Goal: Information Seeking & Learning: Learn about a topic

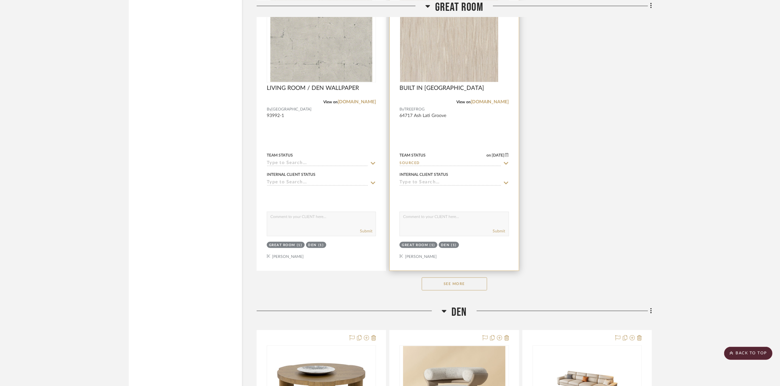
scroll to position [1104, 0]
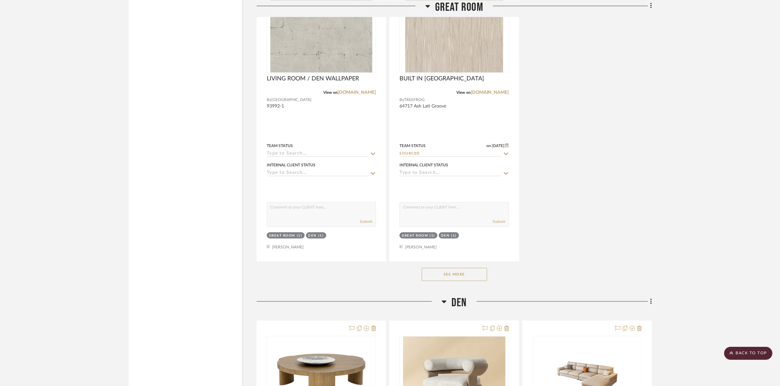
click at [466, 275] on button "See More" at bounding box center [454, 274] width 65 height 13
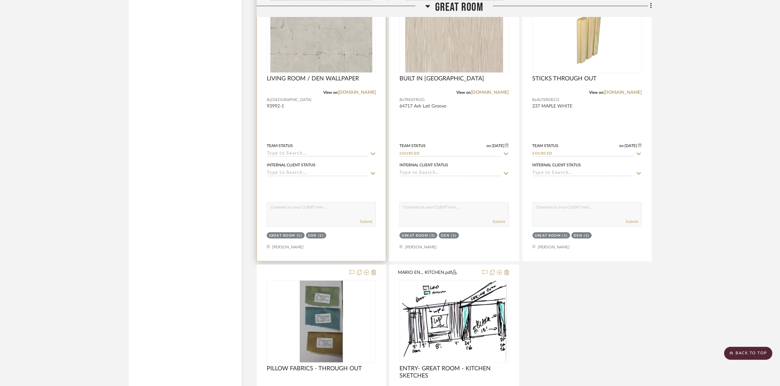
click at [0, 0] on img at bounding box center [0, 0] width 0 height 0
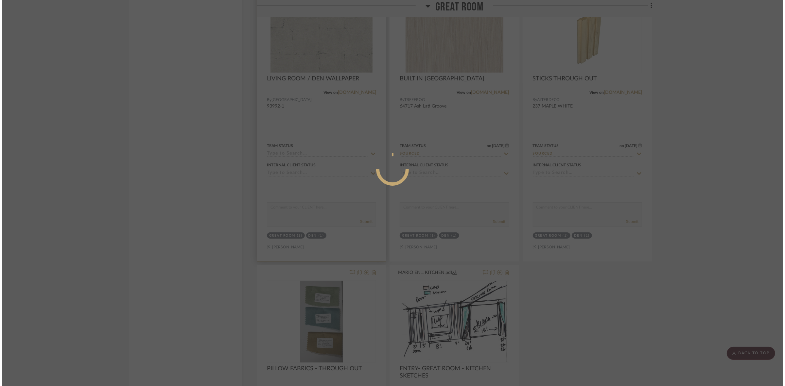
scroll to position [0, 0]
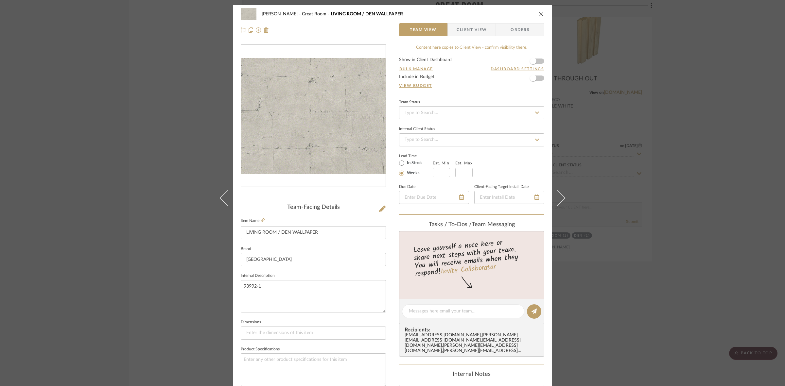
click at [277, 158] on img "0" at bounding box center [313, 116] width 145 height 116
click at [261, 221] on icon at bounding box center [263, 220] width 4 height 4
click at [291, 91] on img "0" at bounding box center [313, 116] width 145 height 116
drag, startPoint x: 311, startPoint y: 124, endPoint x: 292, endPoint y: 87, distance: 41.7
click at [292, 87] on img "0" at bounding box center [313, 116] width 145 height 116
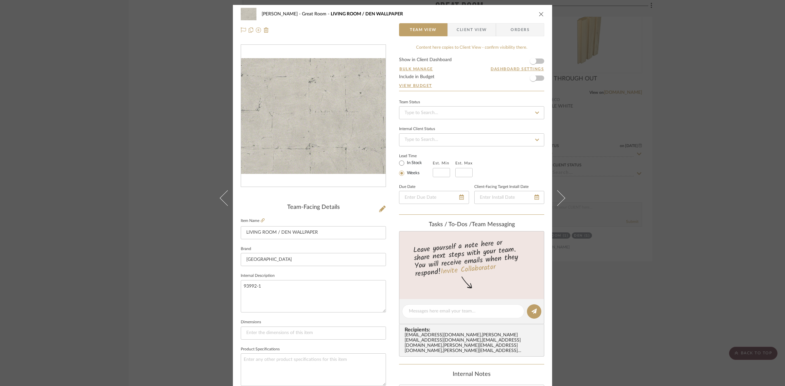
drag, startPoint x: 95, startPoint y: 179, endPoint x: 116, endPoint y: 180, distance: 21.3
click at [102, 179] on div "CASAMAR - MARIO Great Room LIVING ROOM / DEN WALLPAPER Team View Client View Or…" at bounding box center [392, 193] width 785 height 386
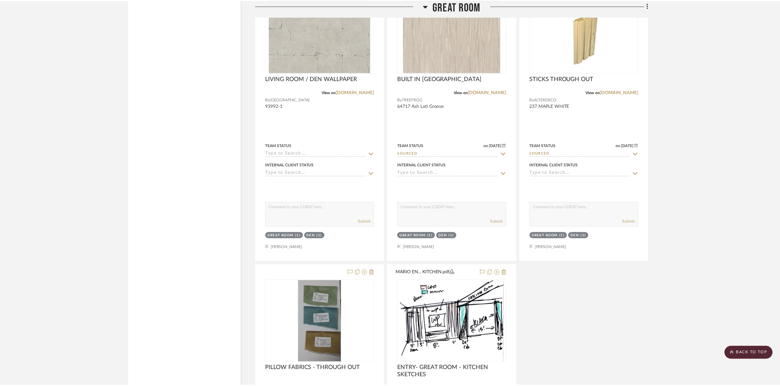
scroll to position [1104, 0]
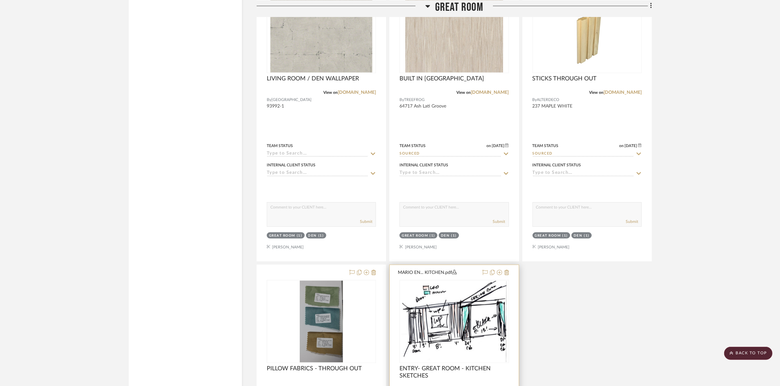
click at [462, 339] on img "0" at bounding box center [454, 322] width 106 height 82
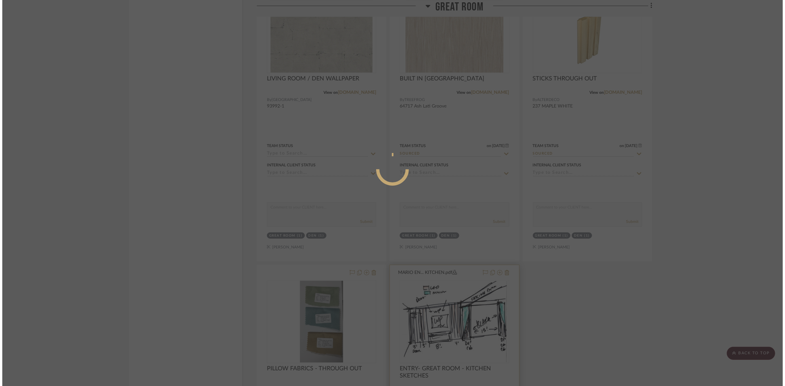
scroll to position [0, 0]
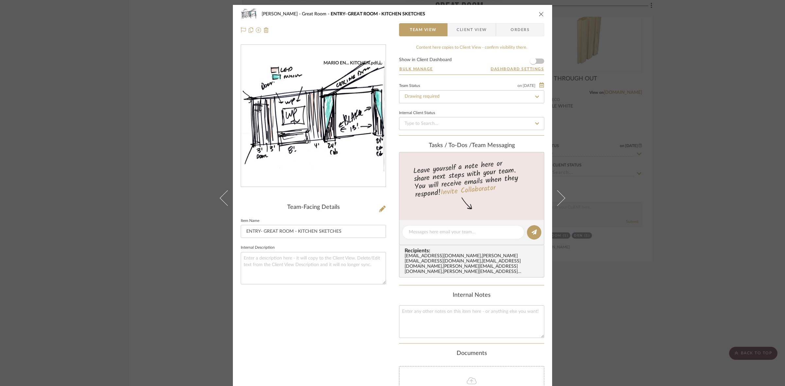
click at [312, 149] on img "0" at bounding box center [313, 116] width 145 height 112
click at [93, 131] on div "CASAMAR - [PERSON_NAME] Great Room ENTRY- GREAT ROOM - KITCHEN SKETCHES Team Vi…" at bounding box center [392, 193] width 785 height 386
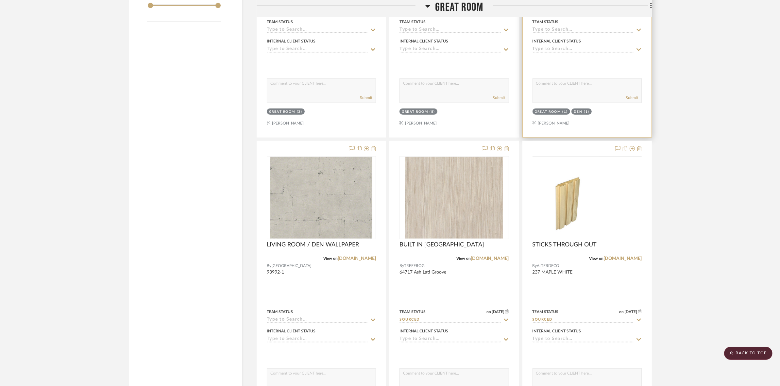
scroll to position [940, 0]
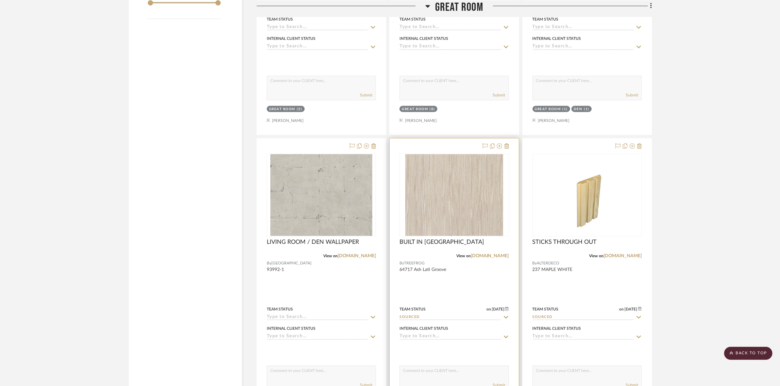
click at [449, 209] on img "0" at bounding box center [455, 195] width 98 height 82
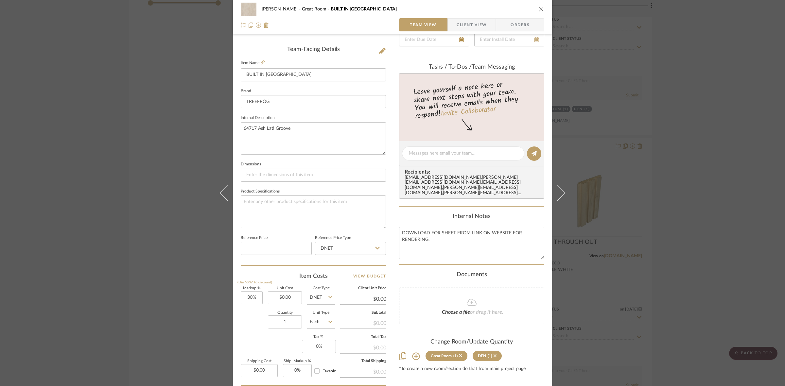
scroll to position [164, 0]
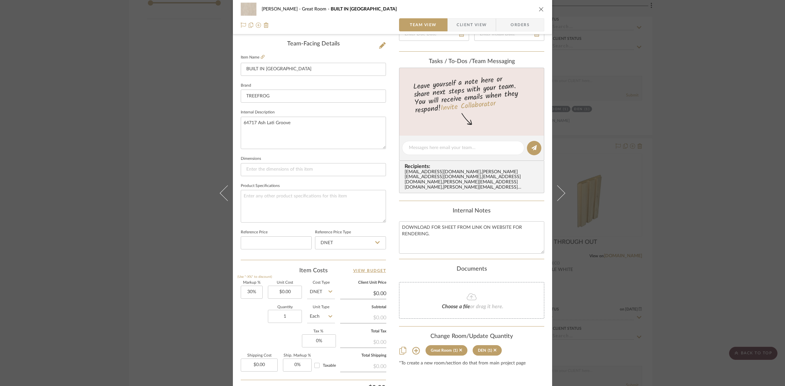
click at [97, 243] on div "CASAMAR - MARIO Great Room BUILT IN LAMINATE Team View Client View Orders Team-…" at bounding box center [392, 193] width 785 height 386
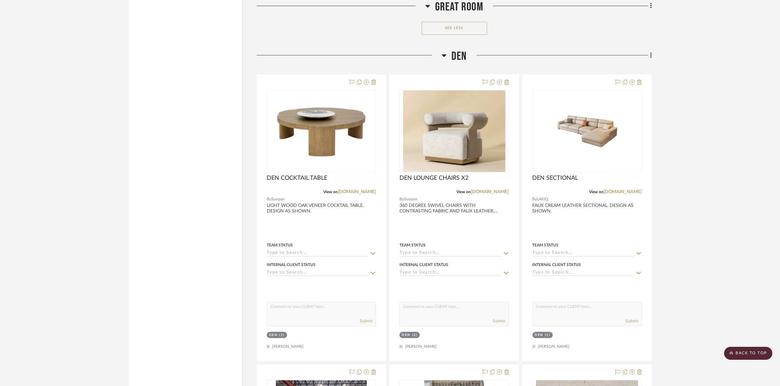
scroll to position [1676, 0]
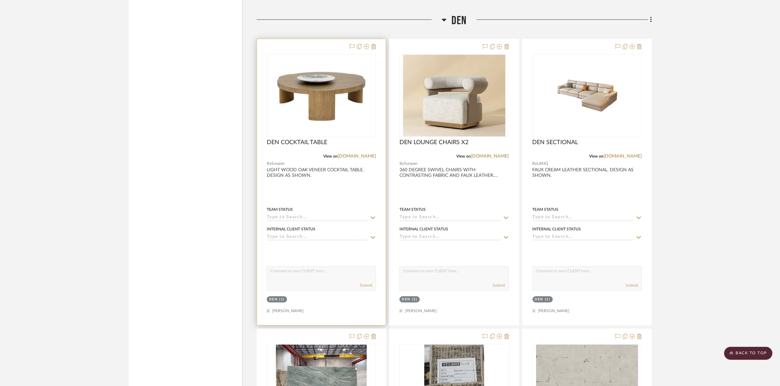
click at [310, 109] on img "0" at bounding box center [321, 96] width 102 height 82
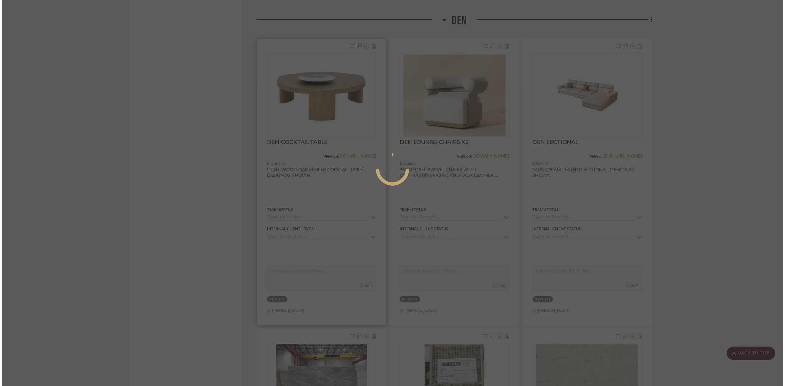
scroll to position [0, 0]
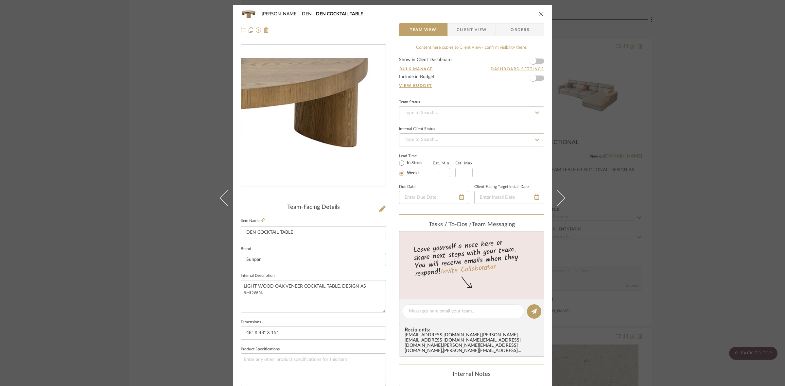
click at [355, 116] on img "0" at bounding box center [313, 116] width 145 height 116
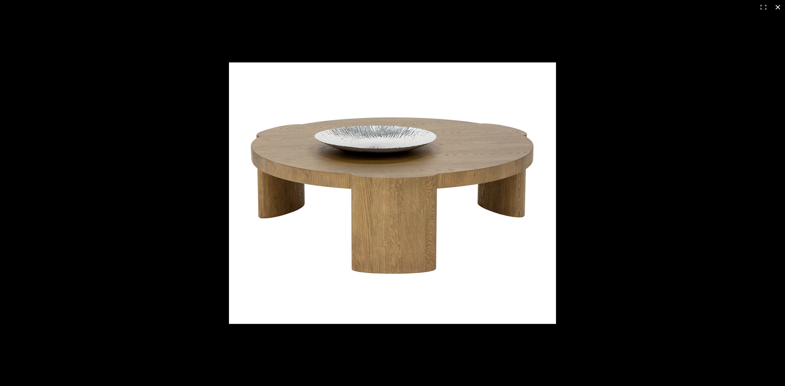
click at [25, 119] on div at bounding box center [392, 193] width 785 height 386
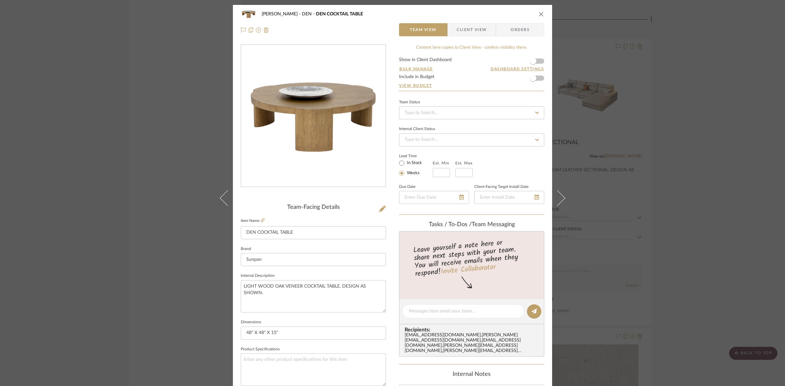
click at [131, 187] on div "CASAMAR - MARIO DEN DEN COCKTAIL TABLE Team View Client View Orders Team-Facing…" at bounding box center [392, 193] width 785 height 386
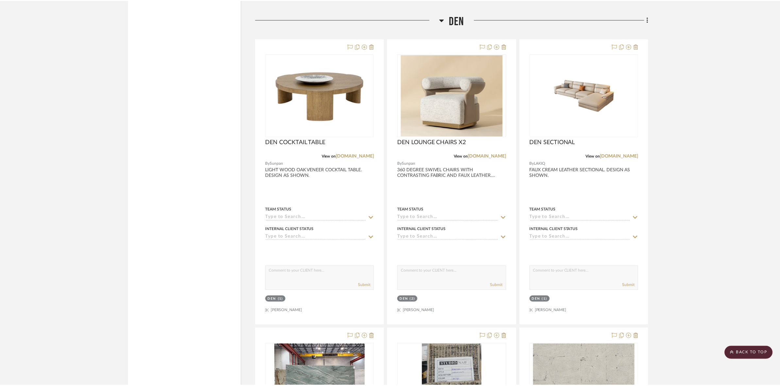
scroll to position [1676, 0]
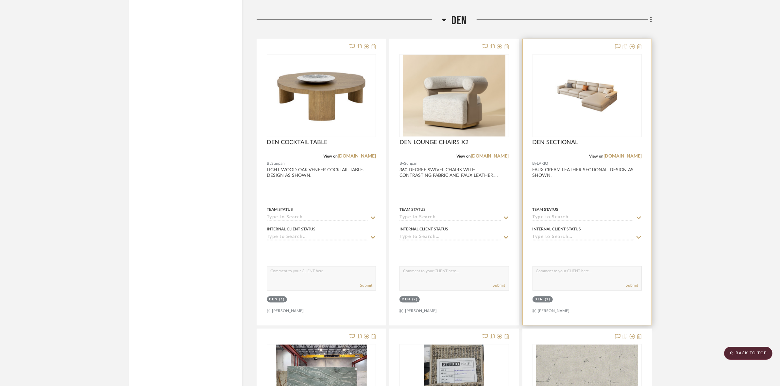
click at [545, 106] on div "0" at bounding box center [587, 95] width 109 height 82
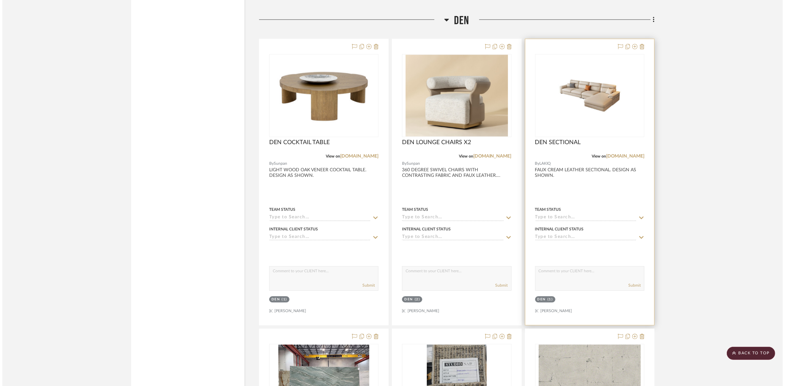
scroll to position [0, 0]
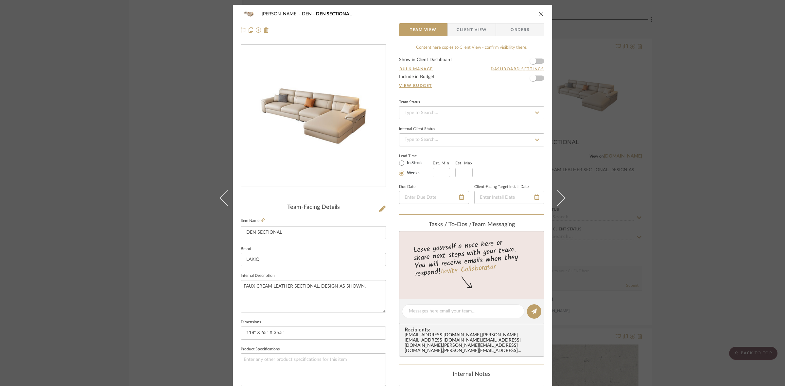
click at [713, 149] on div "CASAMAR - MARIO DEN DEN SECTIONAL Team View Client View Orders Team-Facing Deta…" at bounding box center [392, 193] width 785 height 386
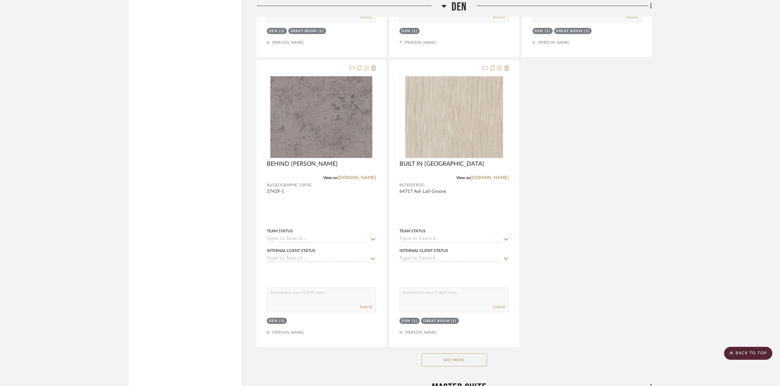
scroll to position [2371, 0]
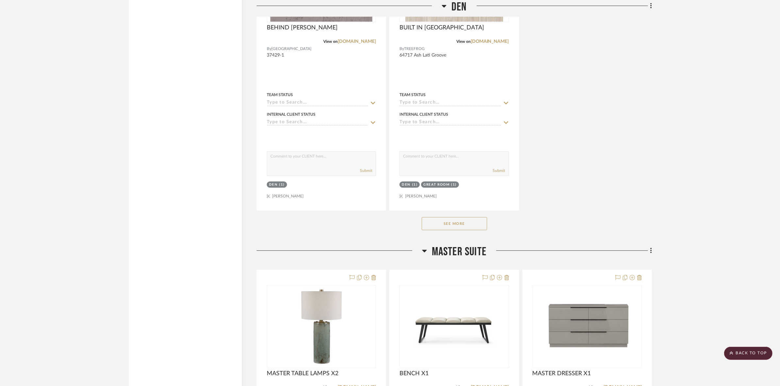
click at [448, 226] on button "See More" at bounding box center [454, 223] width 65 height 13
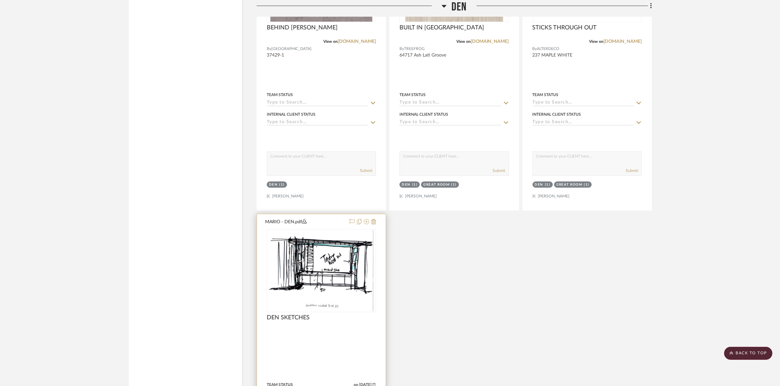
click at [0, 0] on img at bounding box center [0, 0] width 0 height 0
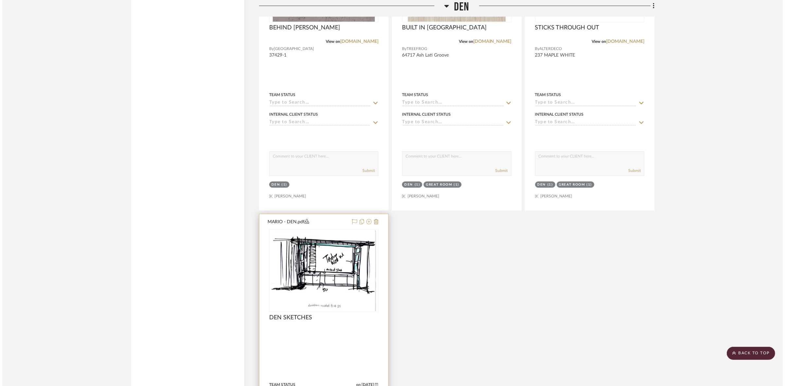
scroll to position [0, 0]
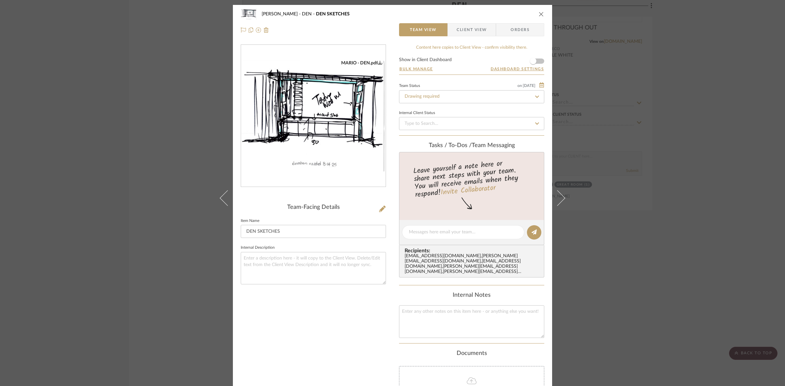
click at [314, 141] on img "0" at bounding box center [313, 116] width 145 height 112
click at [165, 227] on div "CASAMAR - [PERSON_NAME] DEN DEN SKETCHES Team View Client View Orders [PERSON_N…" at bounding box center [392, 193] width 785 height 386
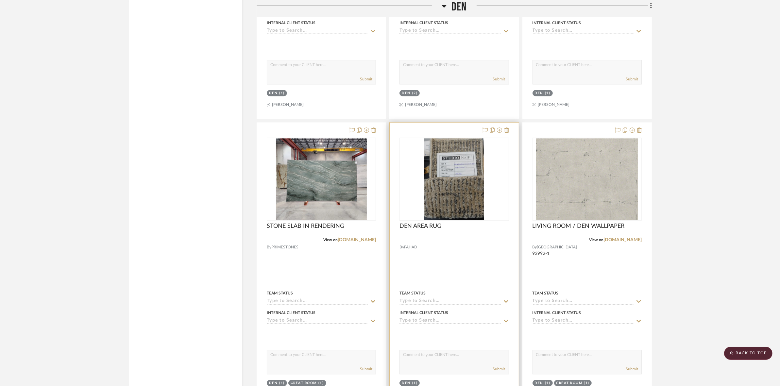
scroll to position [1880, 0]
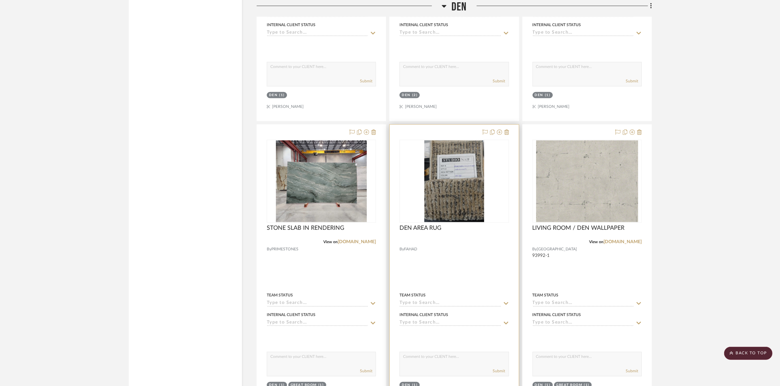
click at [460, 199] on img "0" at bounding box center [454, 181] width 60 height 82
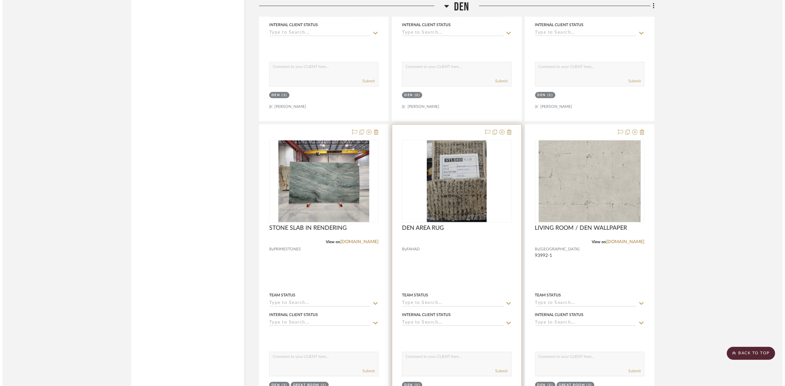
scroll to position [0, 0]
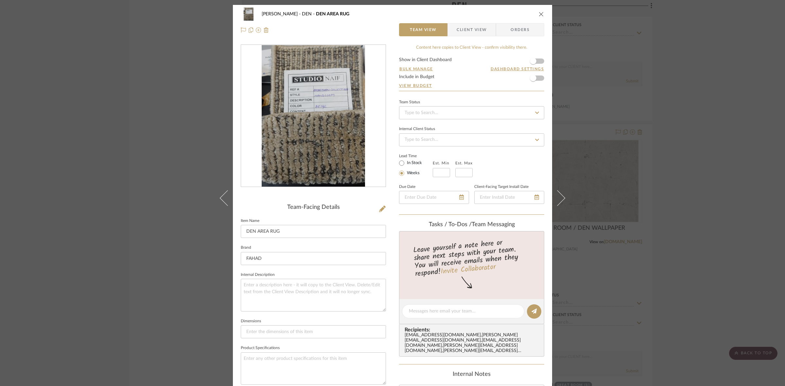
click at [667, 199] on div "CASAMAR - MARIO DEN DEN AREA RUG Team View Client View Orders Team-Facing Detai…" at bounding box center [392, 193] width 785 height 386
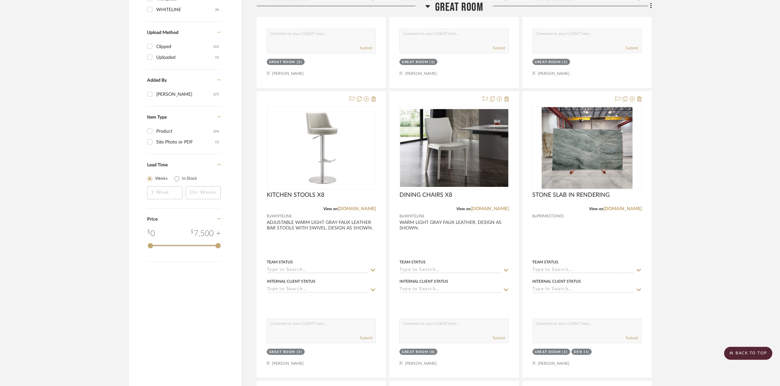
scroll to position [654, 0]
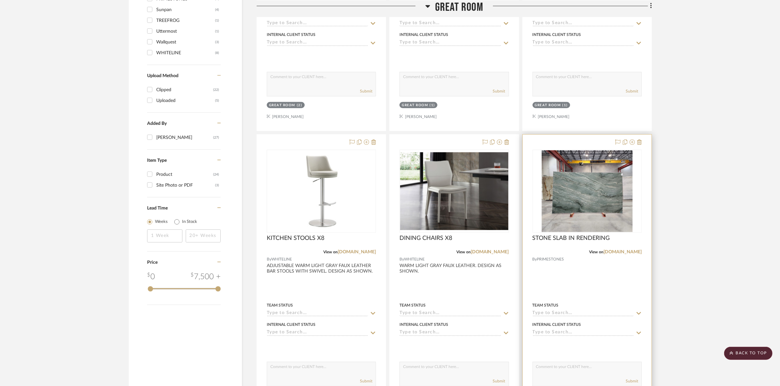
click at [594, 212] on img "0" at bounding box center [587, 191] width 91 height 82
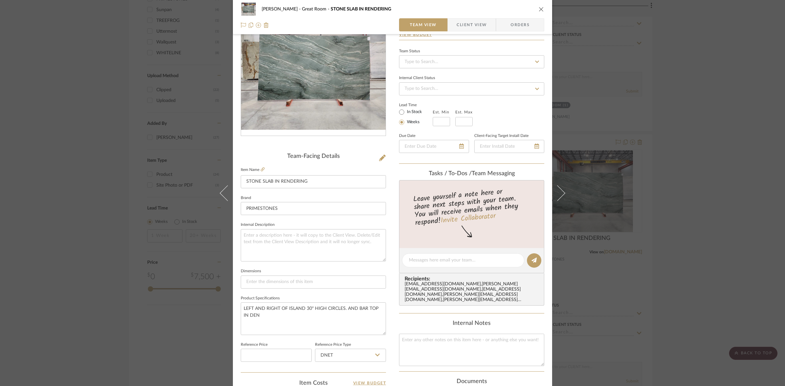
scroll to position [41, 0]
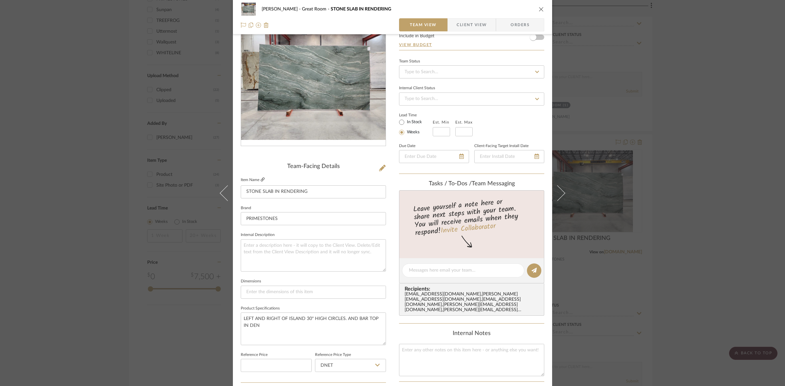
click at [261, 178] on icon at bounding box center [263, 180] width 4 height 4
click at [63, 158] on div "CASAMAR - MARIO Great Room STONE SLAB IN RENDERING Team View Client View Orders…" at bounding box center [392, 193] width 785 height 386
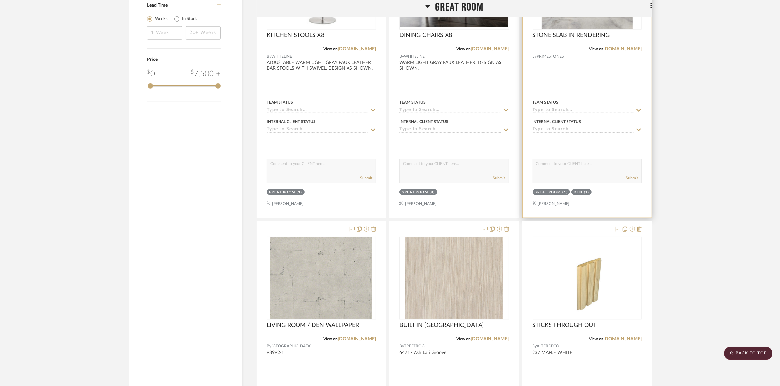
scroll to position [899, 0]
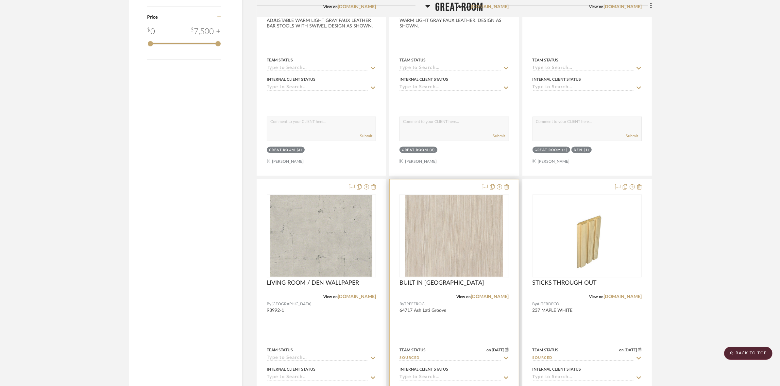
click at [429, 256] on img "0" at bounding box center [455, 236] width 98 height 82
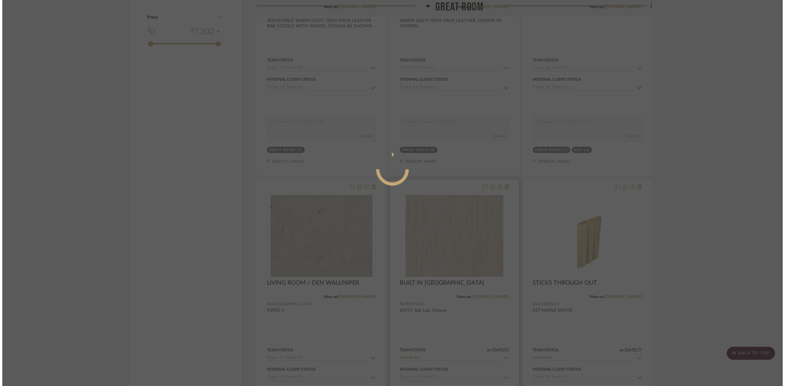
scroll to position [0, 0]
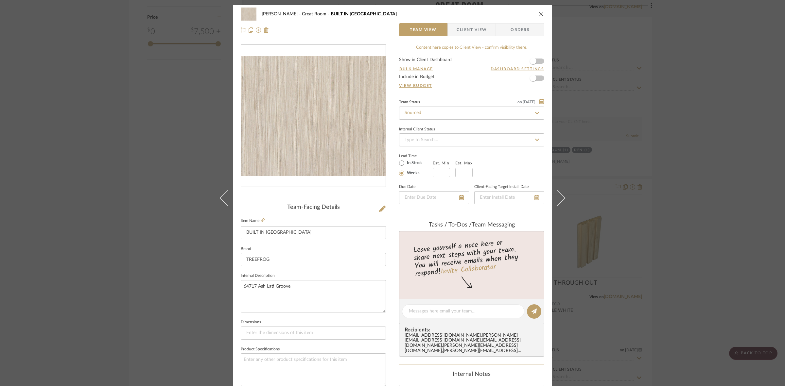
click at [328, 175] on img "0" at bounding box center [313, 116] width 145 height 120
drag, startPoint x: 328, startPoint y: 152, endPoint x: 300, endPoint y: 124, distance: 39.6
click at [300, 124] on img "0" at bounding box center [313, 116] width 145 height 120
click at [261, 221] on icon at bounding box center [263, 220] width 4 height 4
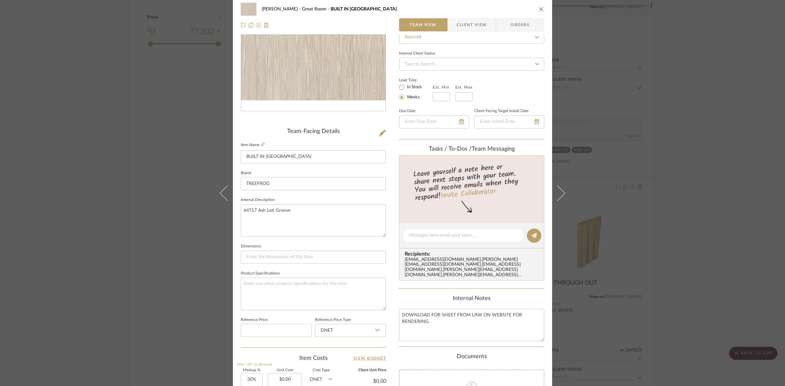
scroll to position [164, 0]
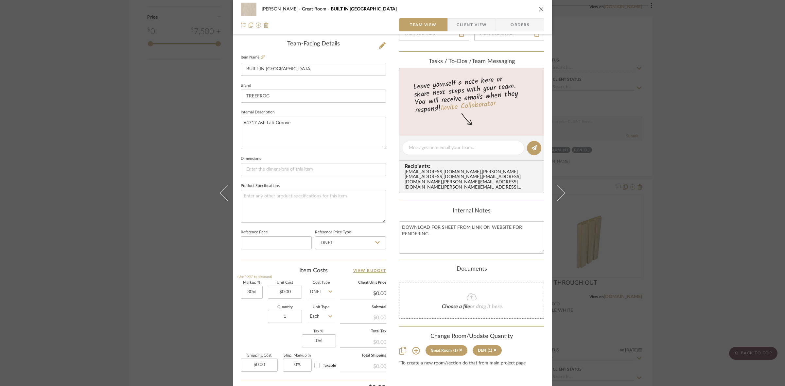
click at [176, 203] on div "CASAMAR - MARIO Great Room BUILT IN LAMINATE Team View Client View Orders Team-…" at bounding box center [392, 193] width 785 height 386
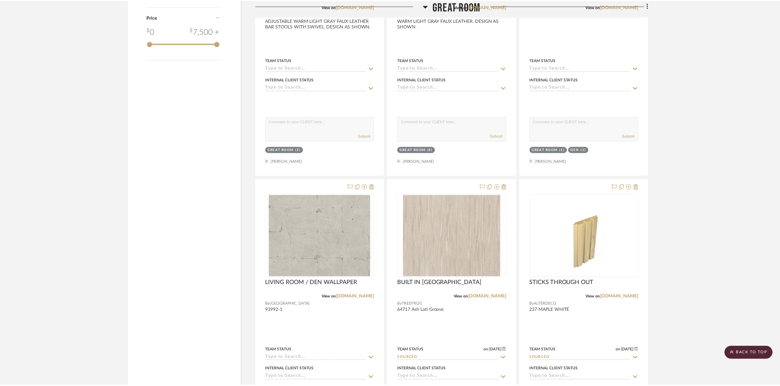
scroll to position [899, 0]
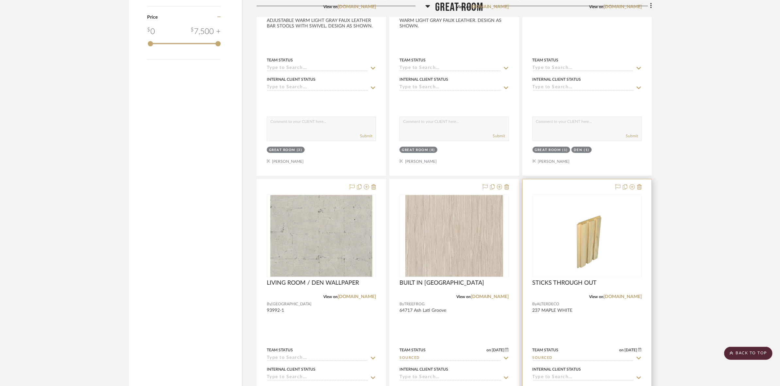
click at [566, 252] on img "0" at bounding box center [587, 236] width 65 height 82
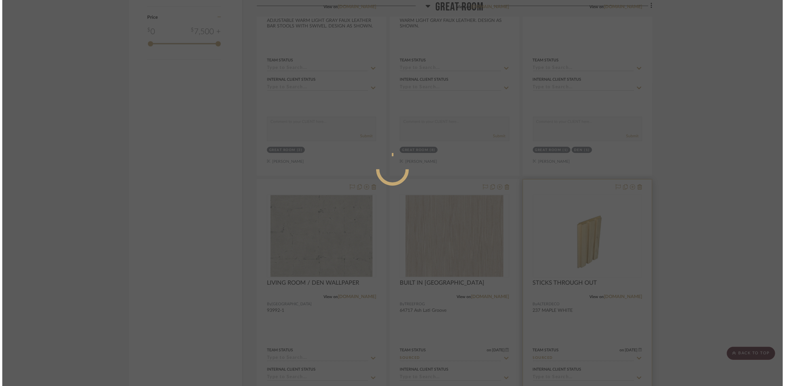
scroll to position [0, 0]
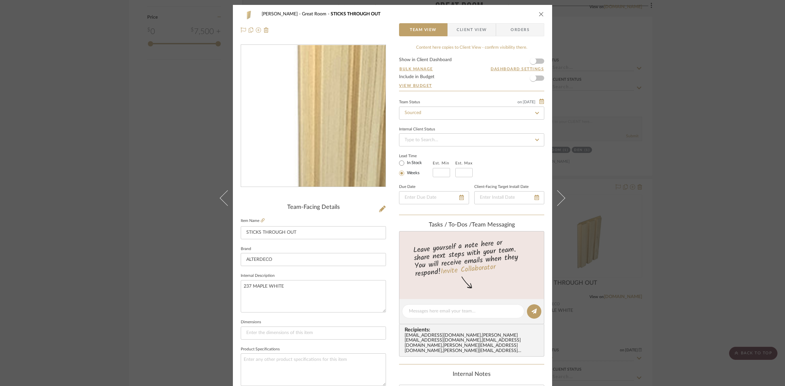
click at [299, 132] on img "0" at bounding box center [312, 116] width 113 height 142
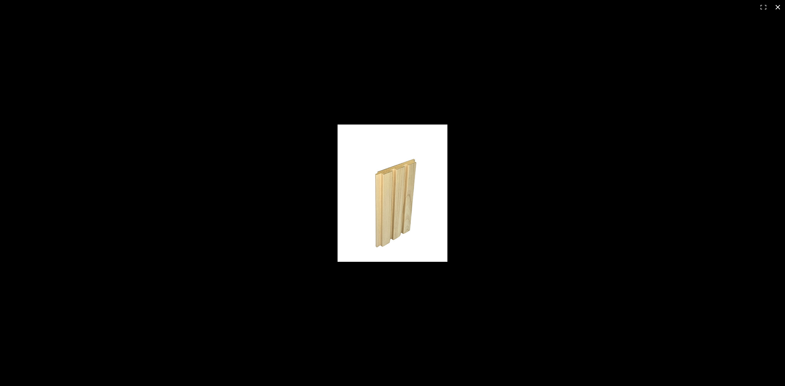
click at [188, 182] on div at bounding box center [392, 193] width 785 height 386
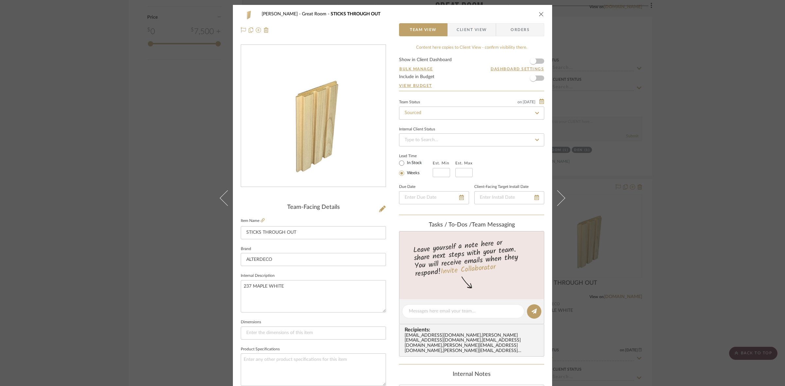
click at [94, 199] on div "CASAMAR - MARIO Great Room STICKS THROUGH OUT Team View Client View Orders Team…" at bounding box center [392, 193] width 785 height 386
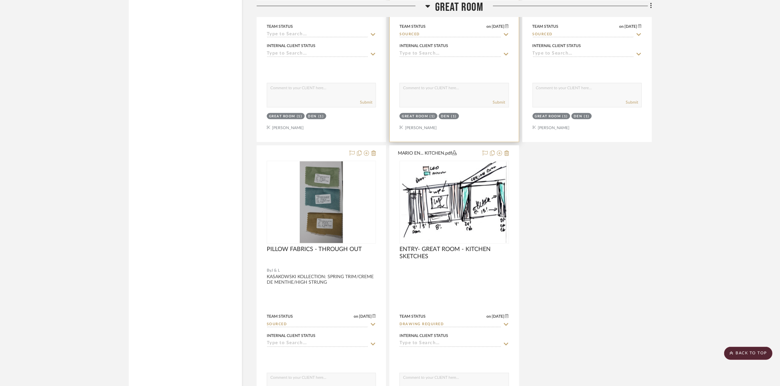
scroll to position [1226, 0]
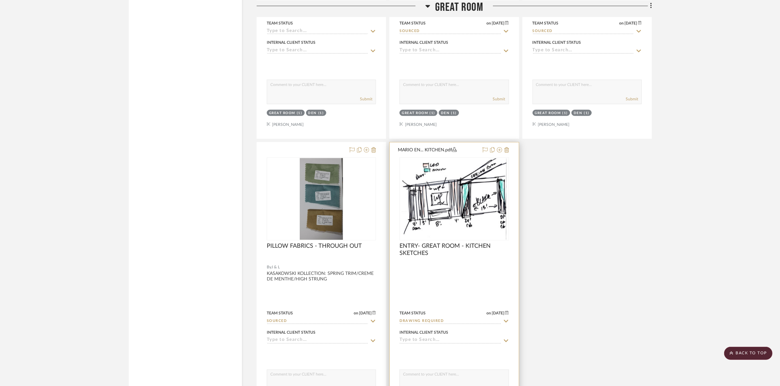
click at [472, 199] on img "0" at bounding box center [454, 199] width 106 height 82
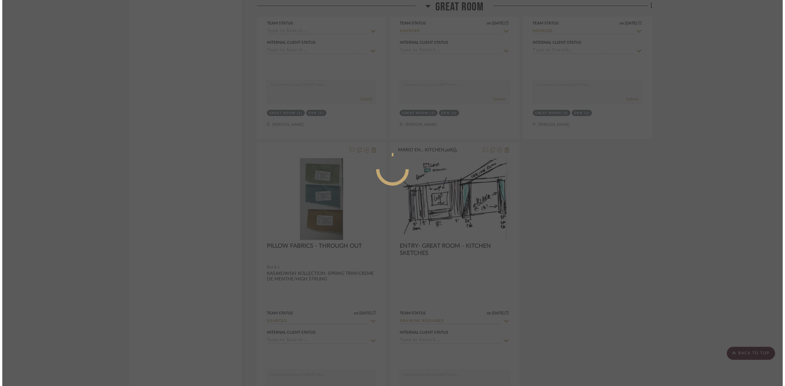
scroll to position [0, 0]
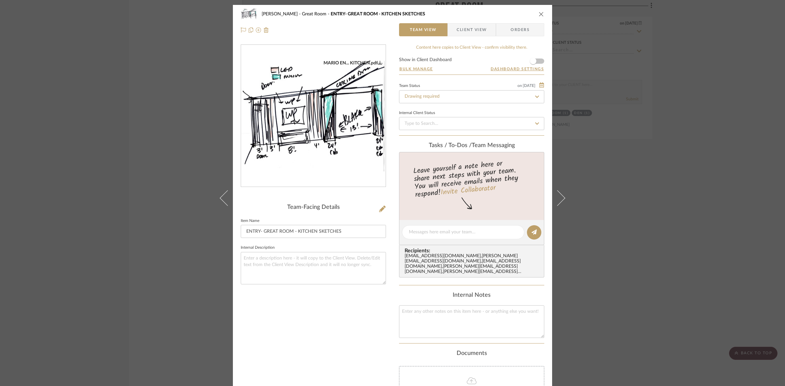
click at [648, 143] on div "CASAMAR - [PERSON_NAME] Great Room ENTRY- GREAT ROOM - KITCHEN SKETCHES Team Vi…" at bounding box center [392, 193] width 785 height 386
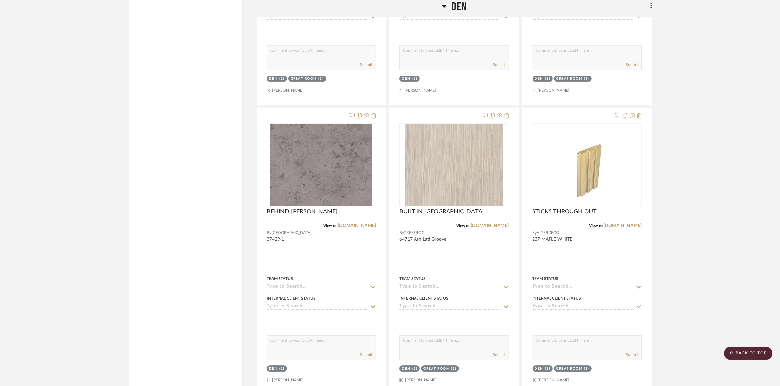
scroll to position [2208, 0]
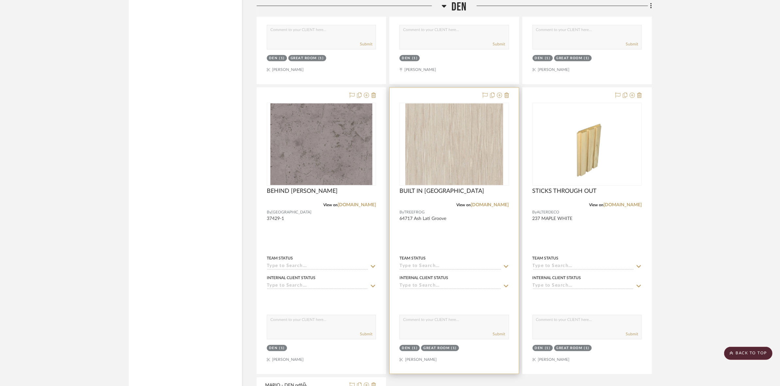
click at [488, 143] on img "0" at bounding box center [455, 144] width 98 height 82
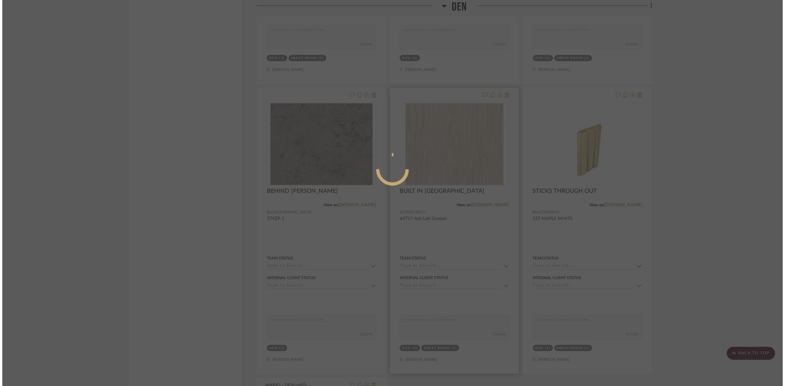
scroll to position [0, 0]
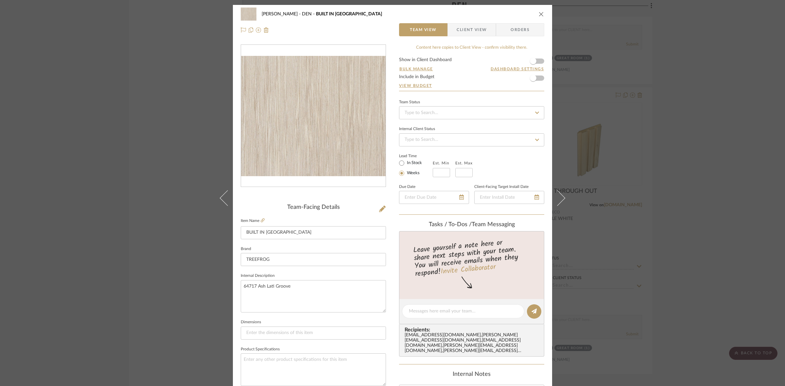
click at [658, 198] on div "CASAMAR - MARIO DEN BUILT IN LAMINATE Team View Client View Orders Team-Facing …" at bounding box center [392, 193] width 785 height 386
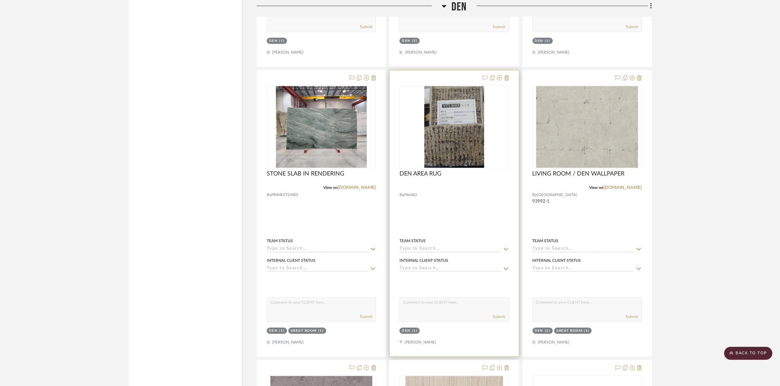
scroll to position [1880, 0]
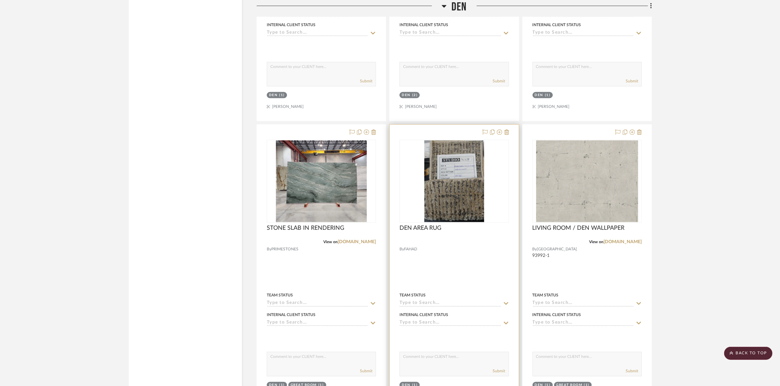
click at [504, 172] on div "0" at bounding box center [454, 181] width 109 height 82
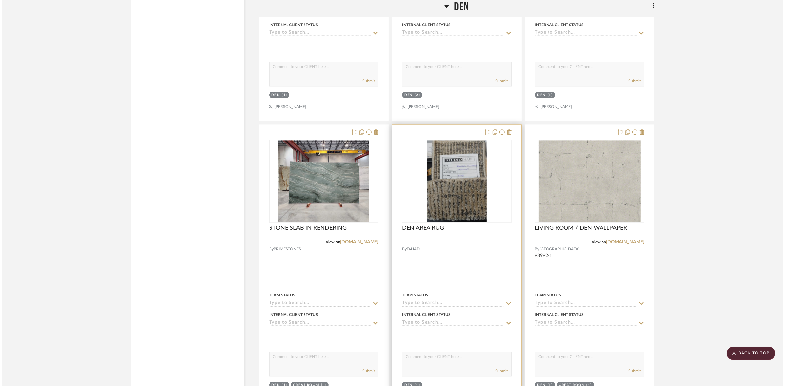
scroll to position [0, 0]
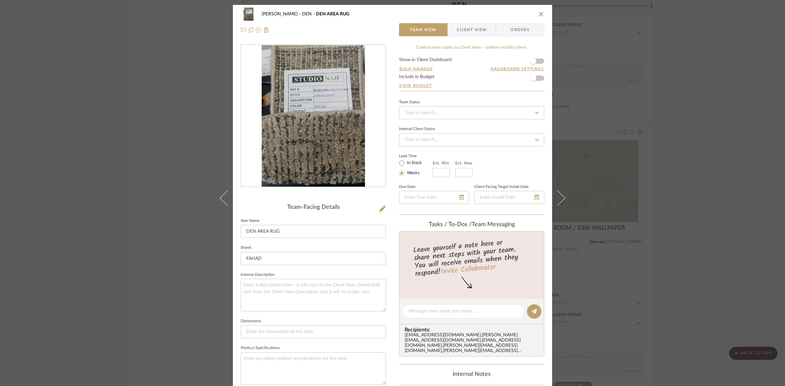
click at [202, 130] on div "CASAMAR - MARIO DEN DEN AREA RUG Team View Client View Orders Team-Facing Detai…" at bounding box center [392, 193] width 785 height 386
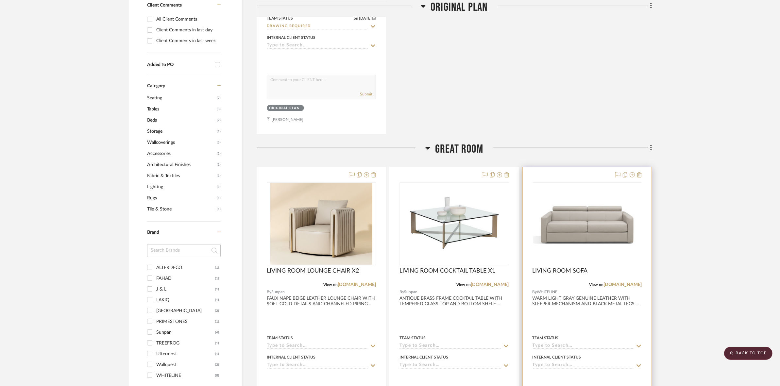
scroll to position [327, 0]
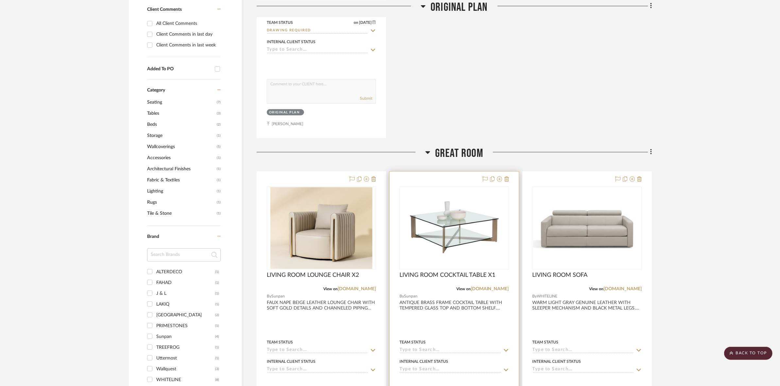
click at [481, 216] on img "0" at bounding box center [454, 228] width 102 height 82
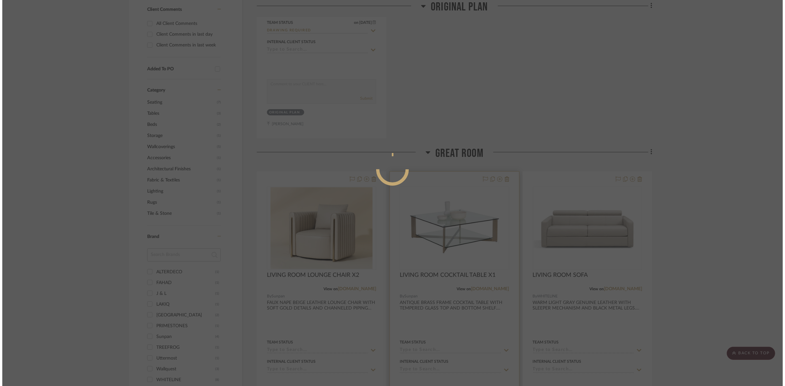
scroll to position [0, 0]
